Goal: Task Accomplishment & Management: Use online tool/utility

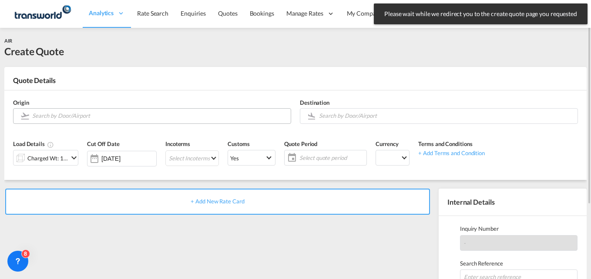
click at [118, 122] on md-autocomplete at bounding box center [159, 116] width 254 height 16
click at [107, 117] on input "Search by Door/Airport" at bounding box center [159, 115] width 254 height 15
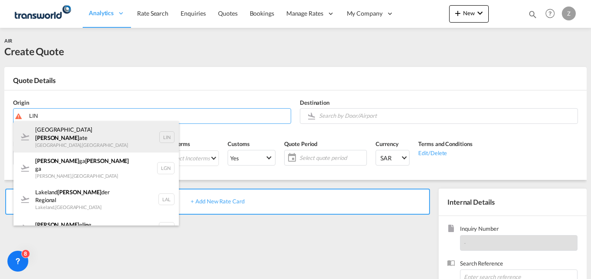
click at [87, 140] on div "Milano Lin ate [GEOGRAPHIC_DATA] , [GEOGRAPHIC_DATA] LIN" at bounding box center [95, 136] width 165 height 31
type input "Milano Linate, [GEOGRAPHIC_DATA], LIN"
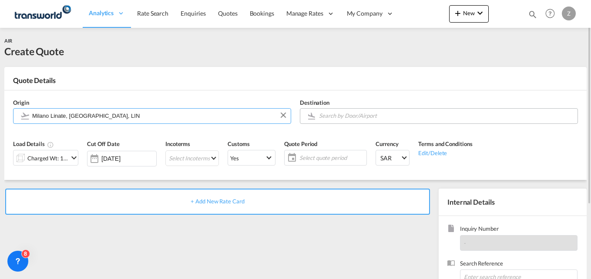
click at [345, 114] on input "Search by Door/Airport" at bounding box center [446, 115] width 254 height 15
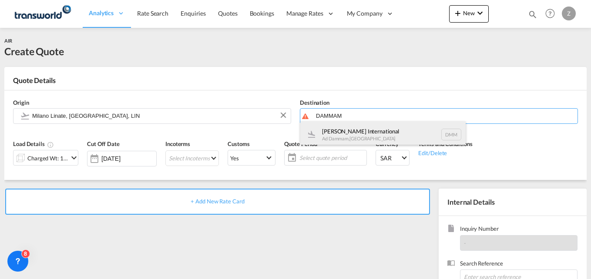
click at [344, 127] on div "[PERSON_NAME] International Ad Dammam , [GEOGRAPHIC_DATA] DMM" at bounding box center [382, 134] width 165 height 26
type input "[PERSON_NAME] International, Ad Dammam, DMM"
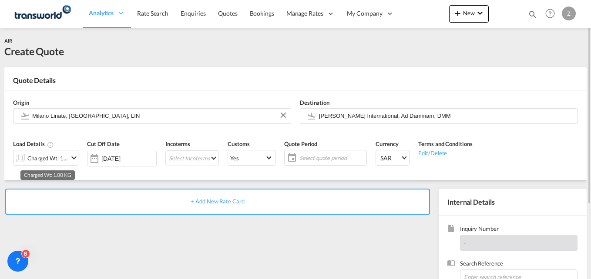
click at [38, 158] on div "Charged Wt: 1.00 KG" at bounding box center [47, 158] width 41 height 12
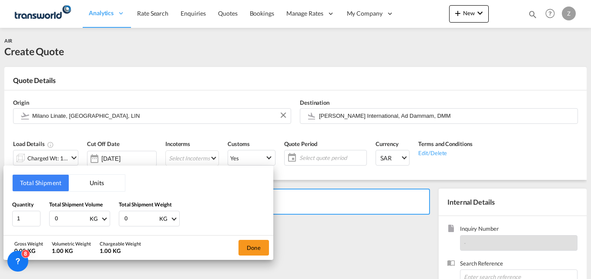
click at [74, 219] on input "0" at bounding box center [71, 218] width 35 height 15
type input "412"
click at [131, 213] on input "0" at bounding box center [141, 218] width 35 height 15
type input "412"
click at [260, 247] on button "Done" at bounding box center [253, 248] width 30 height 16
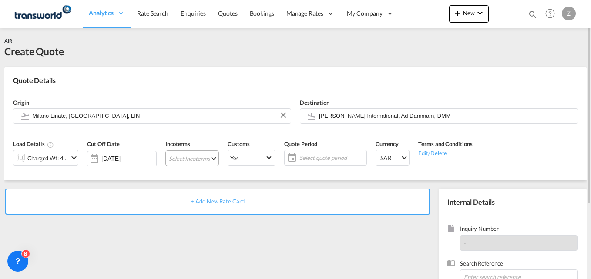
click at [187, 162] on md-select "Select Incoterms FAS - import Free Alongside Ship DPU - import Delivery at Plac…" at bounding box center [192, 158] width 54 height 16
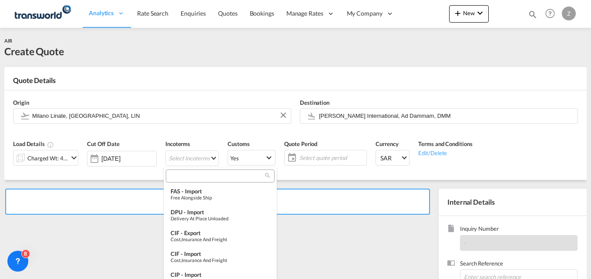
click at [181, 177] on input "search" at bounding box center [216, 176] width 97 height 8
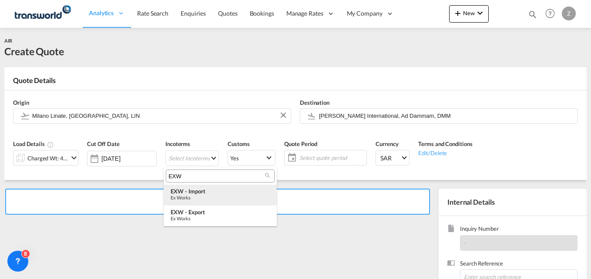
type input "EXW"
click at [197, 197] on div "Ex Works" at bounding box center [220, 198] width 99 height 6
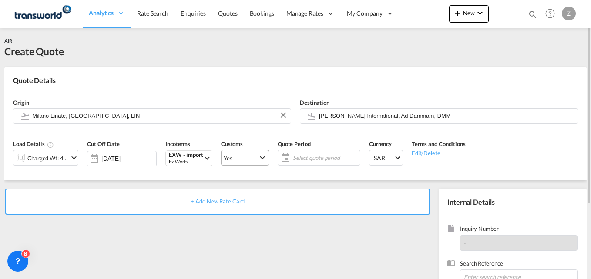
click at [262, 157] on md-select-value "Yes" at bounding box center [244, 158] width 47 height 12
click at [214, 182] on md-option "No" at bounding box center [242, 178] width 61 height 21
click at [232, 155] on span "Yes" at bounding box center [241, 158] width 35 height 8
click at [227, 177] on md-option "No" at bounding box center [242, 178] width 61 height 21
click at [311, 160] on span "Select quote period" at bounding box center [325, 158] width 65 height 8
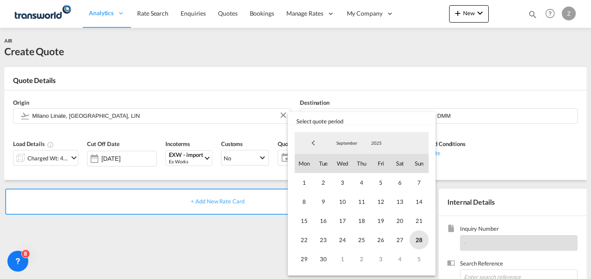
click at [428, 242] on span "28" at bounding box center [418, 240] width 19 height 19
click at [325, 263] on span "30" at bounding box center [323, 259] width 19 height 19
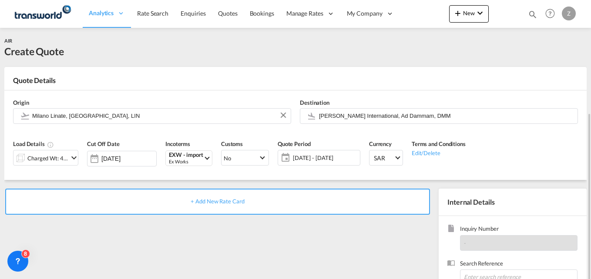
scroll to position [67, 0]
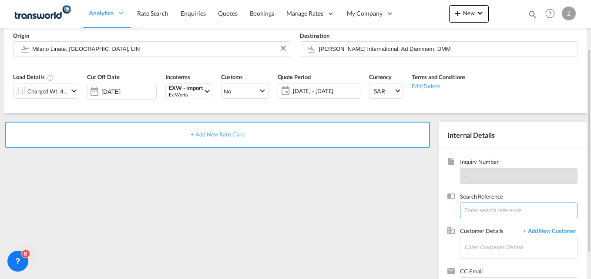
click at [482, 208] on input at bounding box center [518, 211] width 117 height 16
paste input "TW2309639"
type input "TW2309639"
click at [475, 253] on input "Enter Customer Details" at bounding box center [520, 247] width 113 height 20
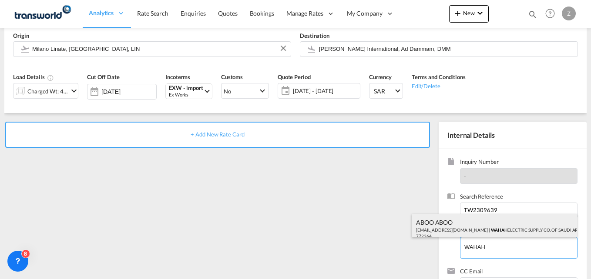
click at [465, 230] on div "ABOO ABOO [EMAIL_ADDRESS][DOMAIN_NAME] | WAHAH ELECTRIC SUPPLY CO. OF SAUDI ARA…" at bounding box center [493, 229] width 165 height 30
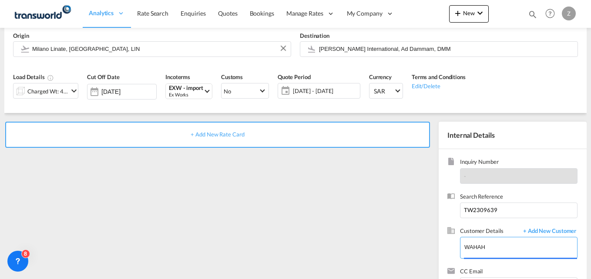
type input "WAHAH ELECTRIC SUPPLY CO. OF SAUDI ARABIA (LTD.), ABOO ABOO, [EMAIL_ADDRESS][DO…"
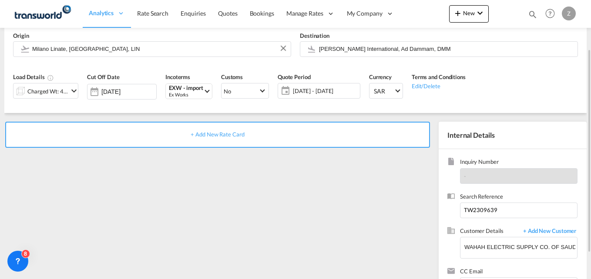
click at [232, 140] on div "+ Add New Rate Card" at bounding box center [217, 135] width 425 height 26
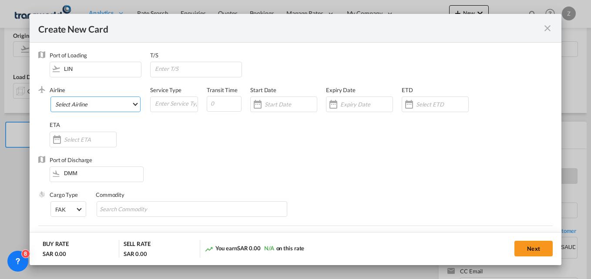
click at [102, 111] on md-select "Select Airline AIR EXPRESS S.A. (1166- / -) CMA CGM Air Cargo (1140-2C / -) DDW…" at bounding box center [95, 105] width 90 height 16
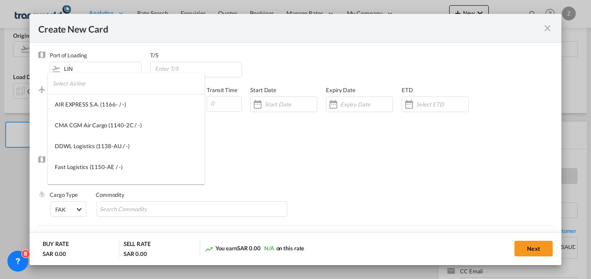
click at [85, 86] on input "search" at bounding box center [129, 83] width 152 height 21
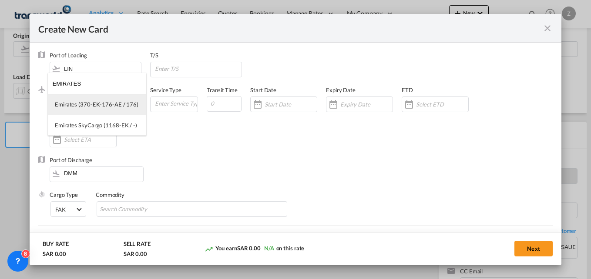
type input "EMIRATES"
click at [87, 101] on div "Emirates (370-EK-176-AE / 176)" at bounding box center [97, 104] width 84 height 8
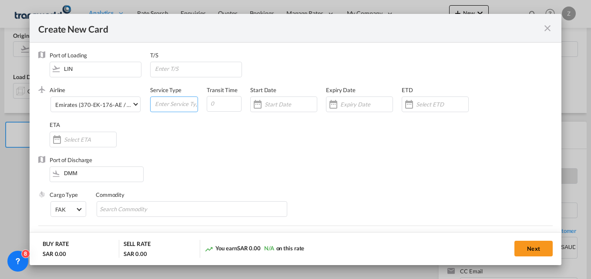
click at [188, 107] on input "Create New CardPort ..." at bounding box center [175, 103] width 43 height 13
type input "AIR"
click at [228, 107] on input "Create New CardPort ..." at bounding box center [224, 104] width 35 height 16
type input "5"
click at [251, 105] on div "Create New CardPort ..." at bounding box center [258, 104] width 14 height 17
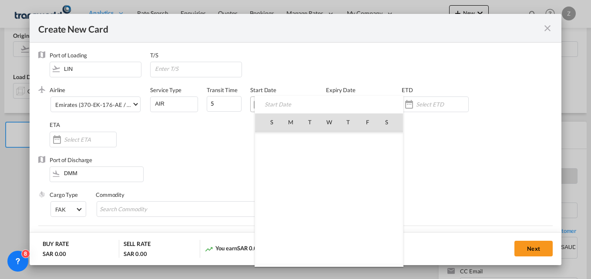
scroll to position [201483, 0]
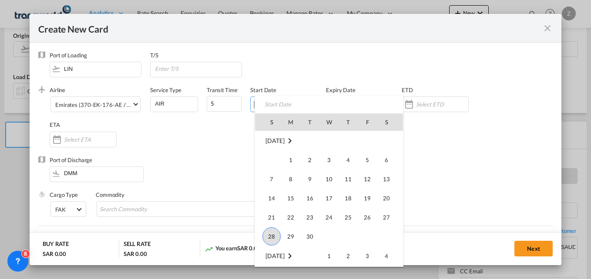
click at [272, 239] on span "28" at bounding box center [271, 236] width 18 height 18
type input "[DATE]"
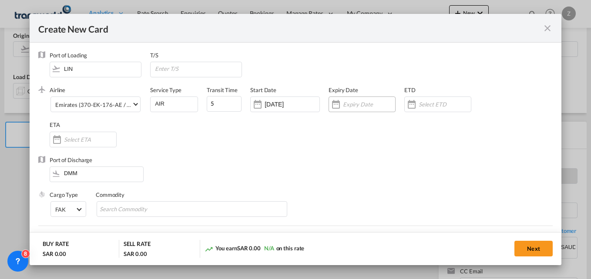
click at [338, 101] on div "Create New CardPort ..." at bounding box center [336, 104] width 14 height 17
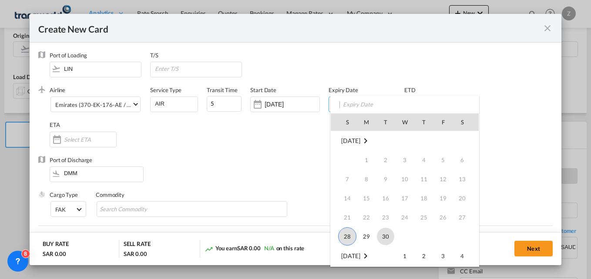
click at [389, 234] on span "30" at bounding box center [385, 236] width 17 height 17
type input "[DATE]"
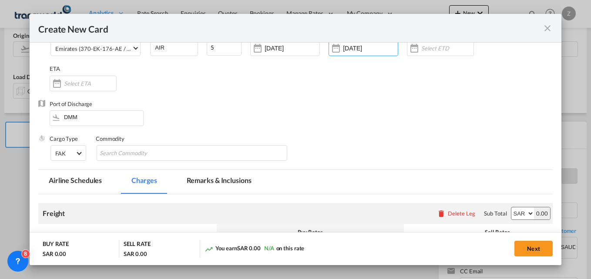
scroll to position [57, 0]
click at [181, 156] on md-chips-wrap "Chips container with autocompletion. Enter the text area, type text to search, …" at bounding box center [192, 153] width 191 height 16
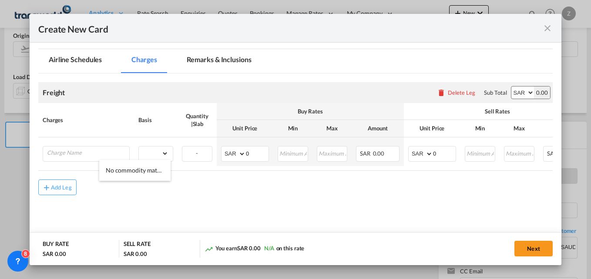
scroll to position [178, 0]
type input "GC"
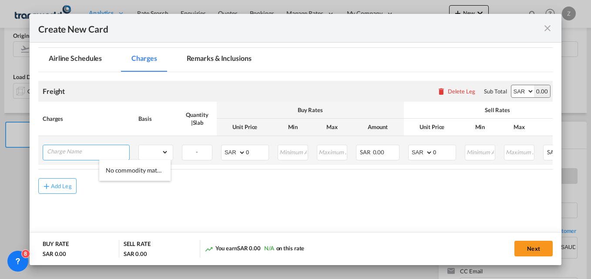
click at [57, 152] on input "Charge Name" at bounding box center [88, 151] width 82 height 13
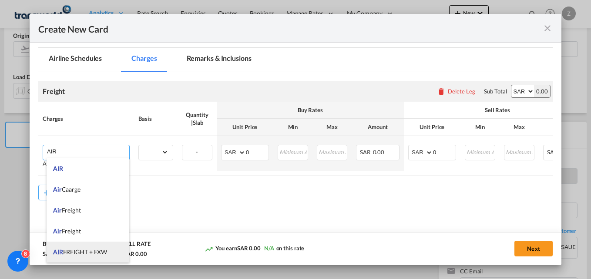
click at [86, 246] on li "AIR FREIGHT + EXW" at bounding box center [88, 252] width 83 height 21
type input "AIR FREIGHT + EXW"
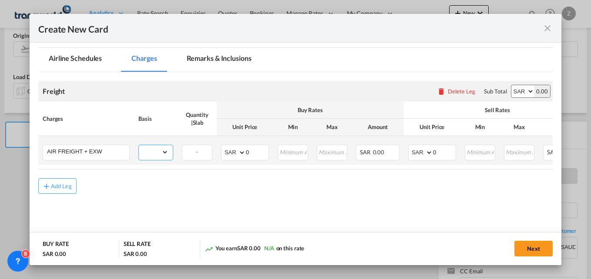
click at [157, 150] on select "gross_weight volumetric_weight per_shipment per_bl per_km % on air freight per_…" at bounding box center [154, 152] width 30 height 14
select select "per_kg"
click at [139, 145] on select "gross_weight volumetric_weight per_shipment per_bl per_km % on air freight per_…" at bounding box center [154, 152] width 30 height 14
click at [234, 154] on select "AED AFN ALL AMD ANG AOA ARS AUD AWG AZN BAM BBD BDT BGN BHD BIF BMD BND BOB BRL…" at bounding box center [234, 153] width 23 height 12
select select "string:EUR"
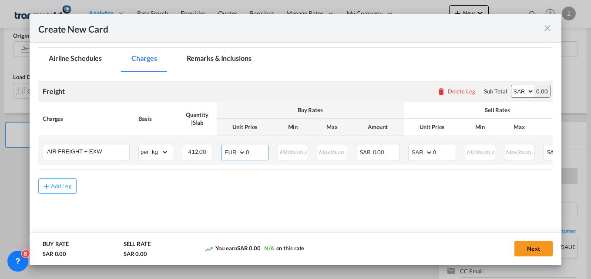
click at [223, 147] on select "AED AFN ALL AMD ANG AOA ARS AUD AWG AZN BAM BBD BDT BGN BHD BIF BMD BND BOB BRL…" at bounding box center [234, 153] width 23 height 12
click at [256, 153] on input "0" at bounding box center [257, 151] width 23 height 13
type input "1.71"
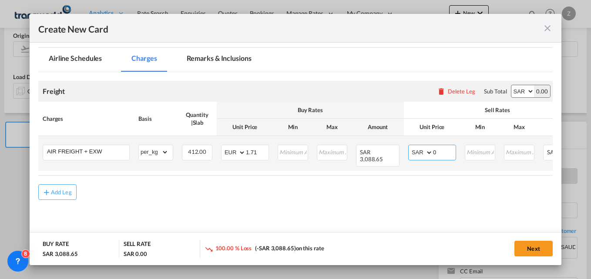
click at [419, 153] on select "AED AFN ALL AMD ANG AOA ARS AUD AWG AZN BAM BBD BDT BGN BHD BIF BMD BND BOB BRL…" at bounding box center [421, 153] width 23 height 12
select select "string:EUR"
click at [410, 147] on select "AED AFN ALL AMD ANG AOA ARS AUD AWG AZN BAM BBD BDT BGN BHD BIF BMD BND BOB BRL…" at bounding box center [421, 153] width 23 height 12
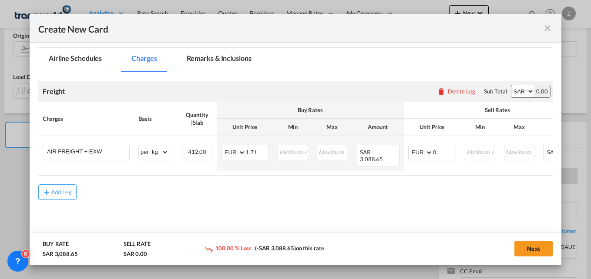
click at [518, 92] on select "AED AFN ALL AMD ANG AOA ARS AUD AWG AZN BAM BBD BDT BGN BHD BIF BMD BND BOB BRL…" at bounding box center [522, 91] width 23 height 12
select select "string:EUR"
click at [511, 85] on select "AED AFN ALL AMD ANG AOA ARS AUD AWG AZN BAM BBD BDT BGN BHD BIF BMD BND BOB BRL…" at bounding box center [522, 91] width 23 height 12
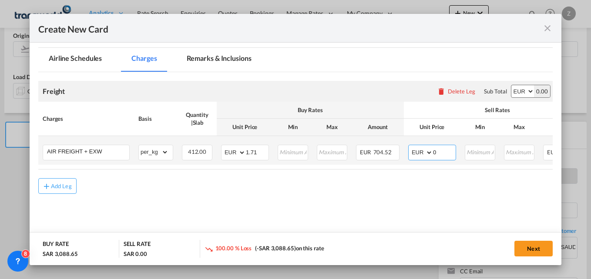
click at [443, 150] on input "0" at bounding box center [444, 151] width 23 height 13
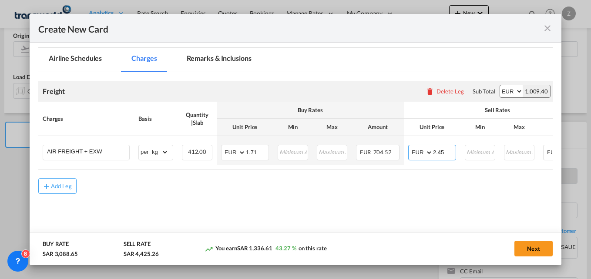
type input "2.45"
click at [425, 192] on div "Add Leg" at bounding box center [295, 186] width 514 height 16
click at [548, 248] on button "Next" at bounding box center [533, 249] width 38 height 16
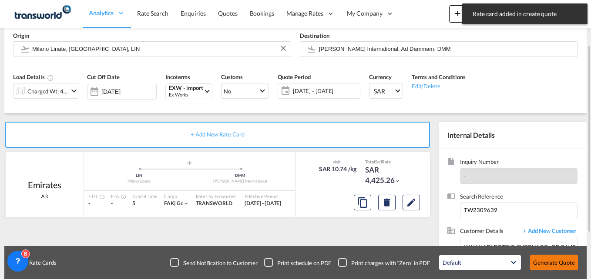
click at [539, 266] on button "Generate Quote" at bounding box center [554, 263] width 48 height 16
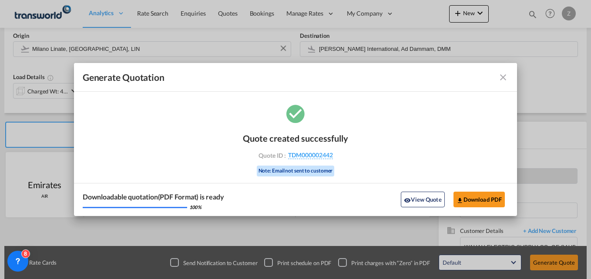
click at [505, 77] on md-icon "icon-close fg-AAA8AD cursor m-0" at bounding box center [503, 77] width 10 height 10
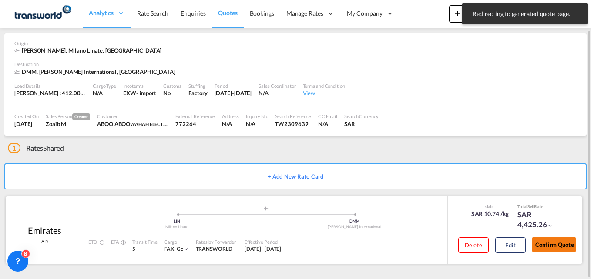
click at [548, 241] on button "Confirm Quote" at bounding box center [553, 245] width 43 height 16
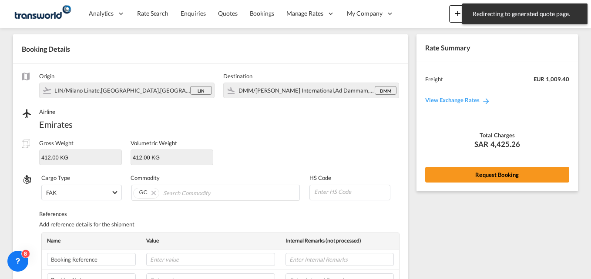
scroll to position [310, 0]
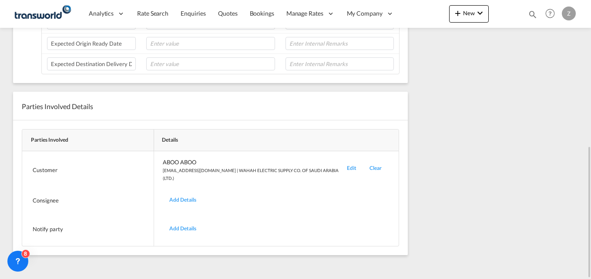
click at [353, 170] on div "Edit" at bounding box center [351, 170] width 23 height 24
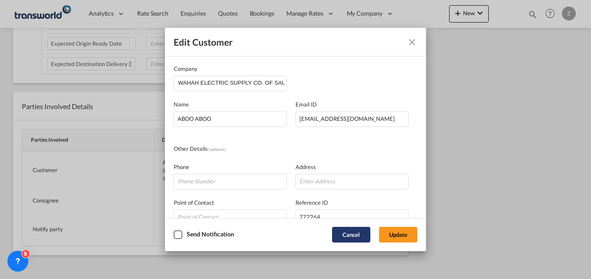
click at [355, 233] on button "Cancel" at bounding box center [351, 235] width 38 height 16
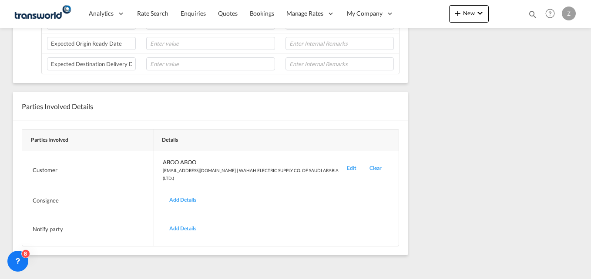
scroll to position [0, 0]
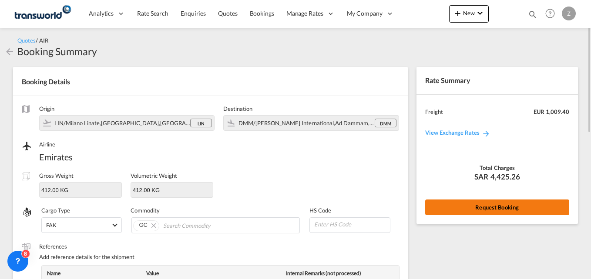
click at [479, 203] on button "Request Booking" at bounding box center [497, 208] width 144 height 16
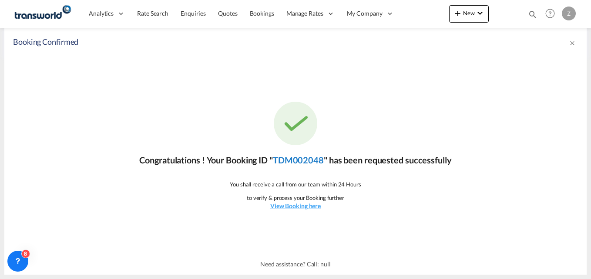
click at [300, 159] on link "TDM002048" at bounding box center [298, 160] width 51 height 10
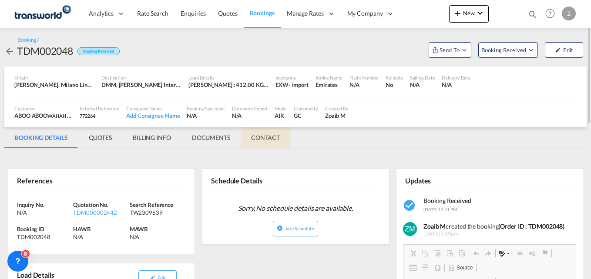
click at [274, 140] on md-tab-item "CONTACT" at bounding box center [266, 137] width 50 height 21
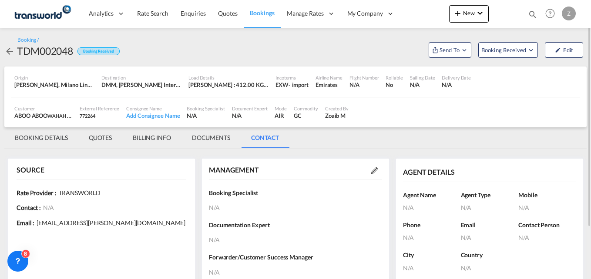
click at [374, 169] on md-icon at bounding box center [374, 170] width 7 height 7
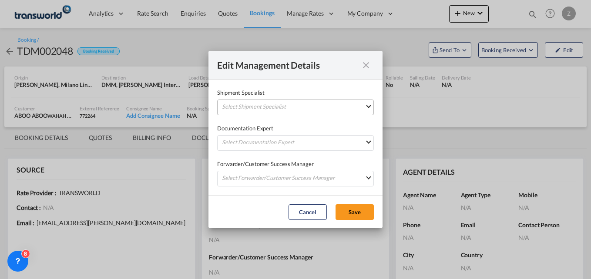
click at [274, 105] on md-select "Select Shipment Specialist [PERSON_NAME] W [PERSON_NAME][EMAIL_ADDRESS][PERSON_…" at bounding box center [295, 108] width 157 height 16
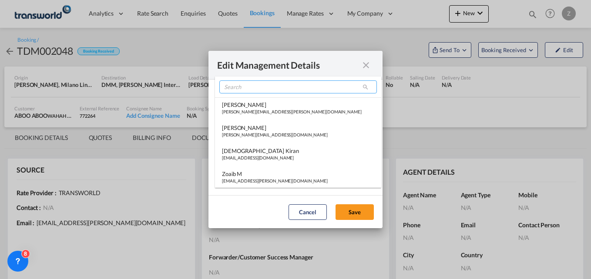
click at [245, 89] on input "search" at bounding box center [297, 86] width 157 height 13
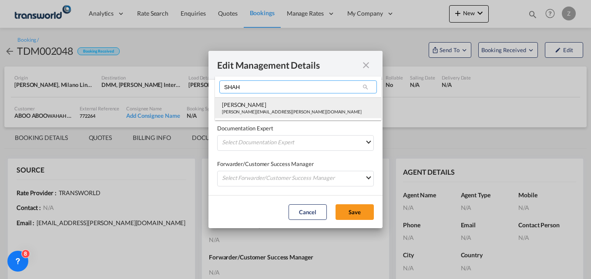
type input "SHAH"
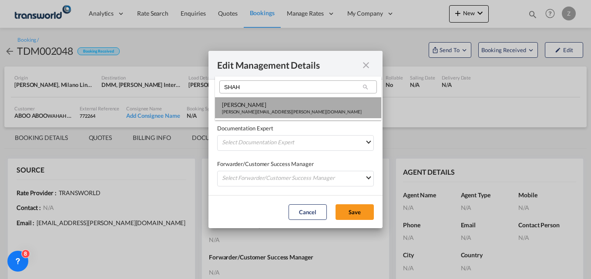
click at [245, 105] on div "[PERSON_NAME]" at bounding box center [292, 105] width 140 height 8
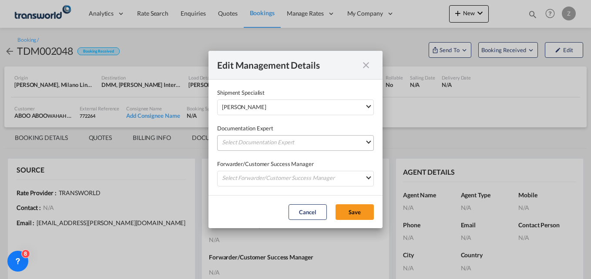
click at [243, 146] on md-select "Select Documentation Expert [PERSON_NAME] W [PERSON_NAME][EMAIL_ADDRESS][PERSON…" at bounding box center [295, 143] width 157 height 16
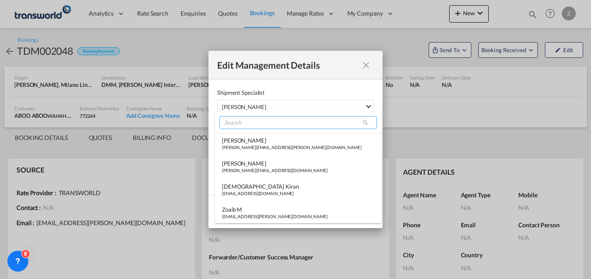
click at [238, 126] on input "search" at bounding box center [297, 122] width 157 height 13
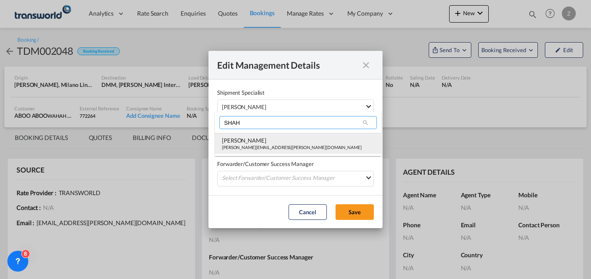
type input "SHAH"
click at [247, 151] on md-option "[PERSON_NAME] Shahil [EMAIL_ADDRESS][PERSON_NAME][DOMAIN_NAME]" at bounding box center [298, 143] width 166 height 21
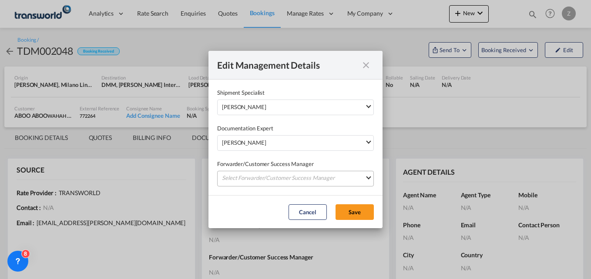
click at [247, 175] on md-select "Select Forwarder/Customer Success Manager [PERSON_NAME] [PERSON_NAME][EMAIL_ADD…" at bounding box center [295, 179] width 157 height 16
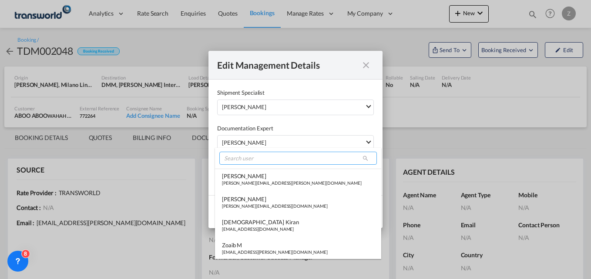
click at [243, 157] on input "search" at bounding box center [297, 158] width 157 height 13
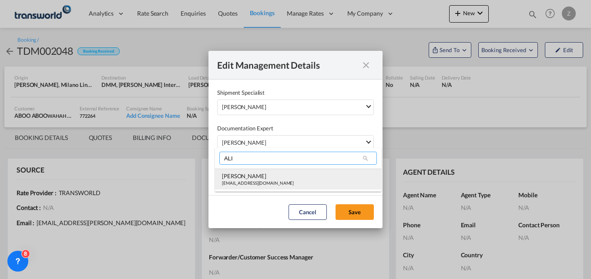
type input "ALI"
click at [247, 181] on div "[EMAIL_ADDRESS][DOMAIN_NAME]" at bounding box center [258, 183] width 72 height 6
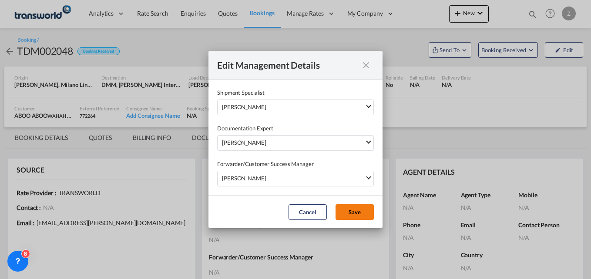
click at [357, 217] on button "Save" at bounding box center [354, 212] width 38 height 16
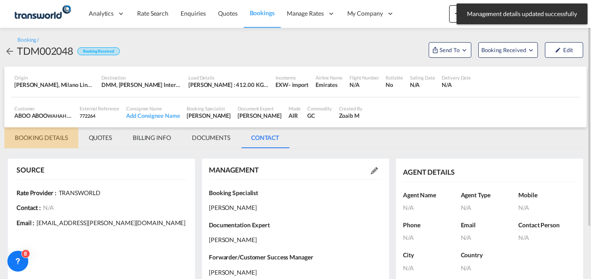
click at [48, 137] on md-tab-item "BOOKING DETAILS" at bounding box center [41, 137] width 74 height 21
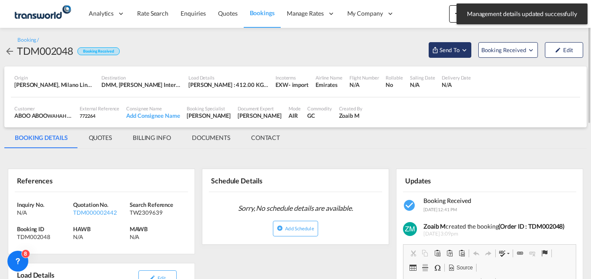
click at [441, 48] on span "Send To" at bounding box center [449, 50] width 22 height 9
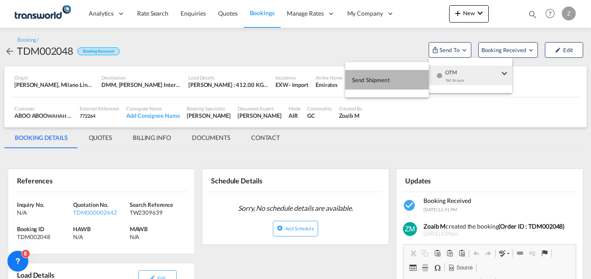
click at [383, 79] on span "Send Shipment" at bounding box center [371, 80] width 38 height 14
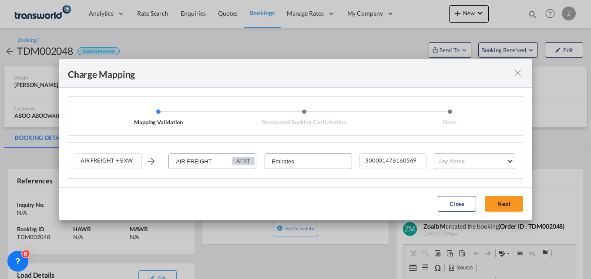
click at [444, 158] on md-select "Leg Name HANDLING ORIGIN HANDLING DESTINATION OTHERS TL PICK UP CUSTOMS ORIGIN …" at bounding box center [474, 162] width 81 height 16
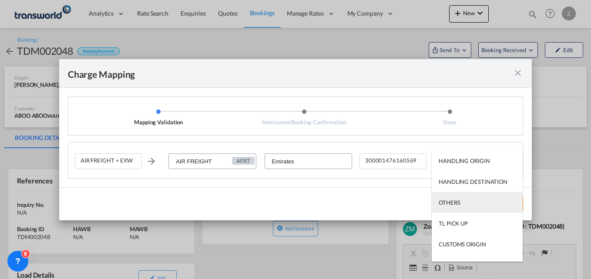
click at [449, 200] on div "OTHERS" at bounding box center [448, 203] width 21 height 8
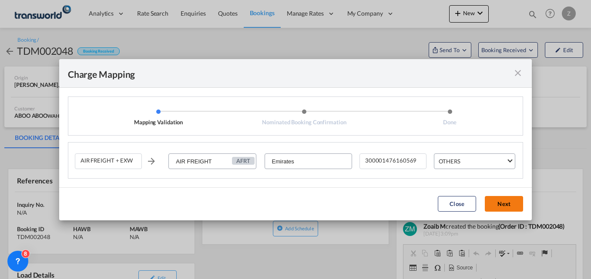
click at [499, 201] on button "Next" at bounding box center [504, 204] width 38 height 16
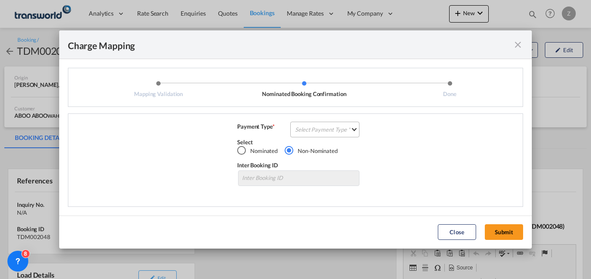
click at [308, 133] on md-select "Select Payment Type COLLECT PREPAID" at bounding box center [324, 130] width 69 height 16
click at [307, 132] on div "COLLECT" at bounding box center [308, 130] width 25 height 8
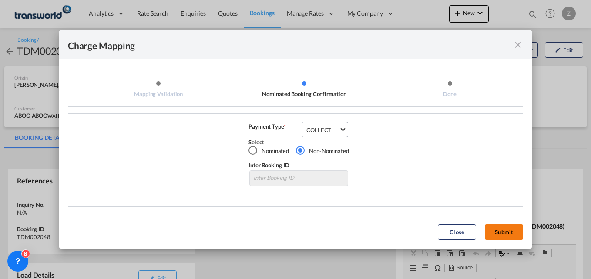
click at [499, 229] on button "Submit" at bounding box center [504, 232] width 38 height 16
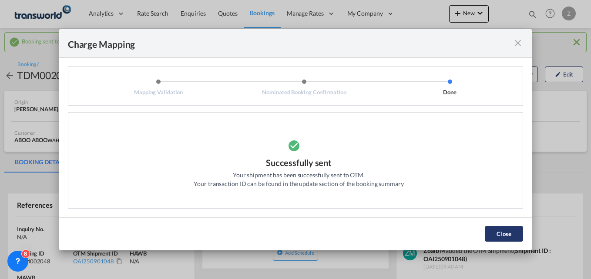
click at [508, 231] on button "Close" at bounding box center [504, 234] width 38 height 16
